Goal: Check status: Check status

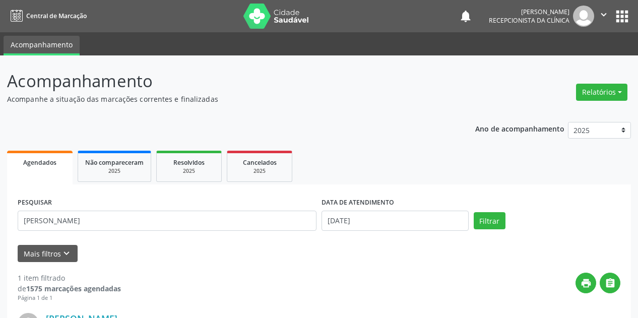
click at [0, 127] on div "Acompanhamento Acompanhe a situação das marcações correntes e finalizadas Relat…" at bounding box center [319, 255] width 638 height 401
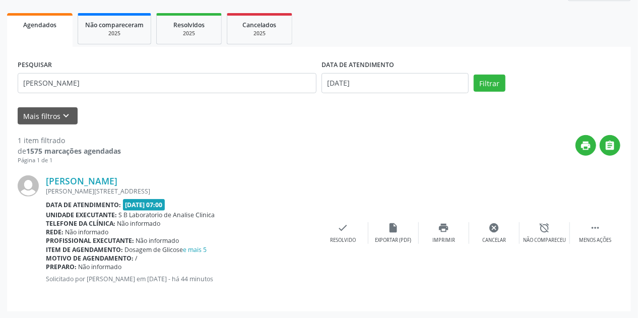
scroll to position [138, 0]
type input "M"
click at [494, 83] on button "Filtrar" at bounding box center [490, 83] width 32 height 17
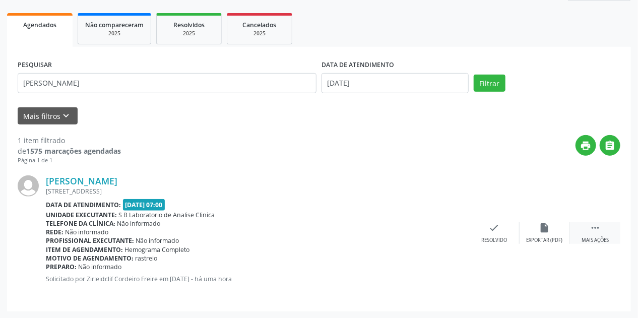
click at [593, 234] on div " Mais ações" at bounding box center [595, 233] width 50 height 22
click at [444, 227] on icon "print" at bounding box center [444, 227] width 11 height 11
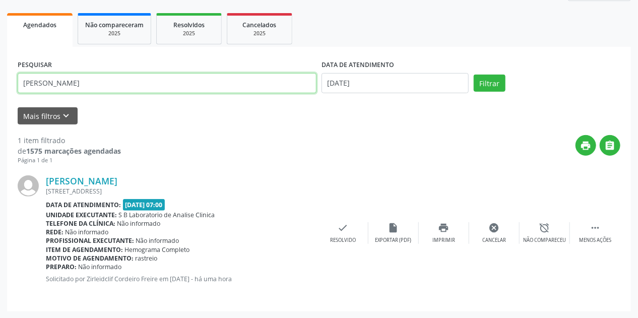
drag, startPoint x: 101, startPoint y: 87, endPoint x: 0, endPoint y: 121, distance: 107.0
click at [0, 121] on div "Acompanhamento Acompanhe a situação das marcações correntes e finalizadas Relat…" at bounding box center [319, 118] width 638 height 401
type input "[PERSON_NAME]"
click at [474, 75] on button "Filtrar" at bounding box center [490, 83] width 32 height 17
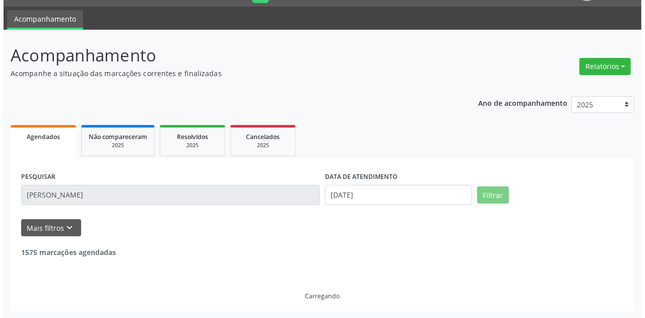
scroll to position [0, 0]
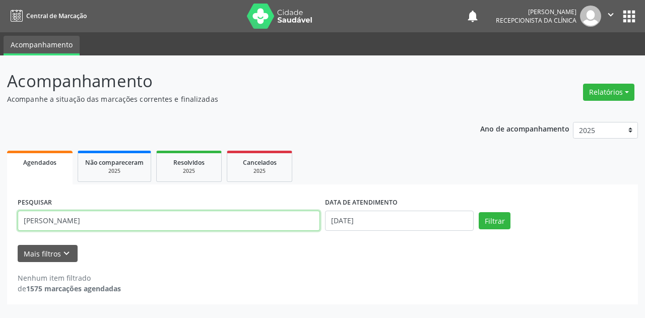
drag, startPoint x: 97, startPoint y: 223, endPoint x: 91, endPoint y: 223, distance: 5.5
click at [91, 223] on input "[PERSON_NAME]" at bounding box center [169, 221] width 303 height 20
